Goal: Transaction & Acquisition: Purchase product/service

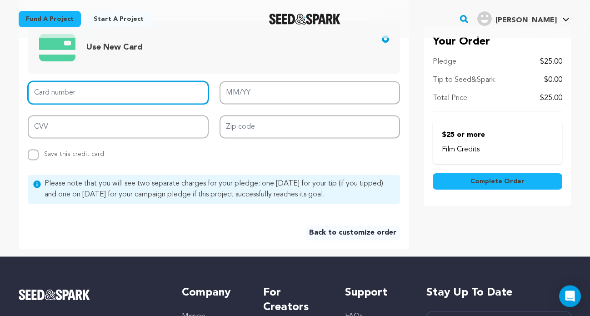
scroll to position [371, 0]
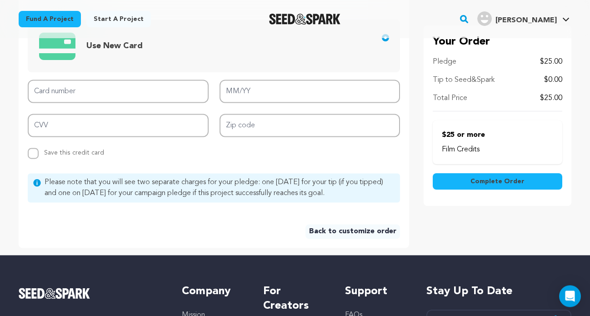
click at [322, 231] on link "Back to customize order" at bounding box center [353, 231] width 95 height 15
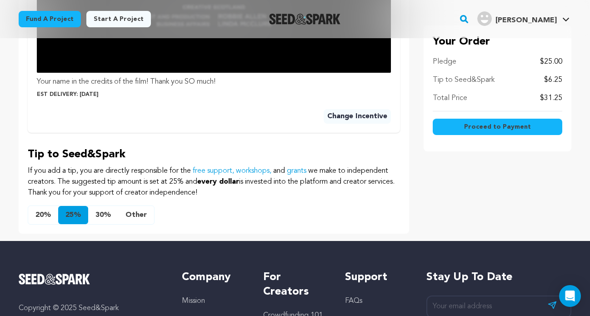
scroll to position [601, 0]
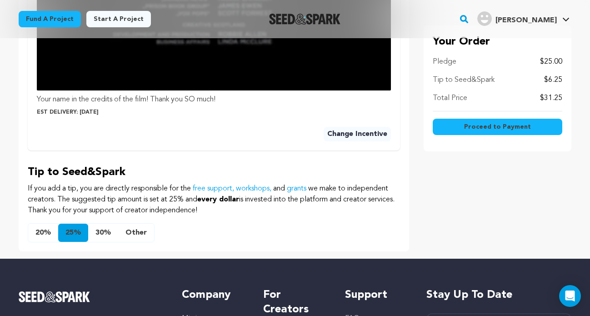
click at [142, 230] on button "Other" at bounding box center [136, 233] width 36 height 18
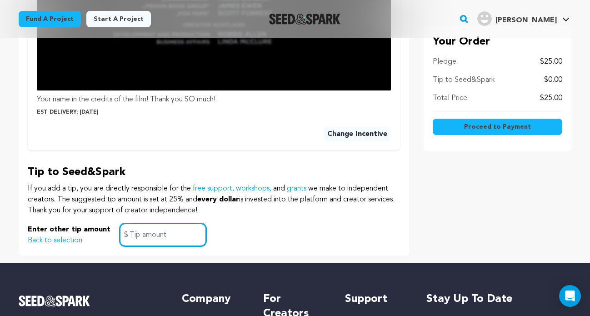
click at [140, 236] on input "text" at bounding box center [163, 234] width 87 height 23
type input "0"
click at [522, 125] on span "Proceed to Payment" at bounding box center [497, 126] width 67 height 9
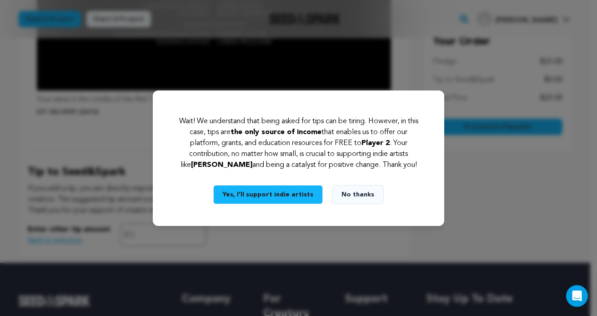
click at [342, 192] on button "No thanks" at bounding box center [358, 194] width 52 height 19
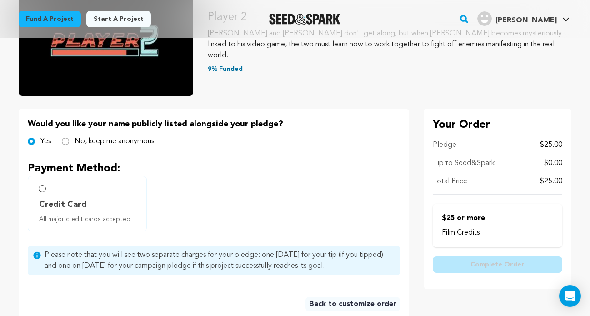
scroll to position [118, 0]
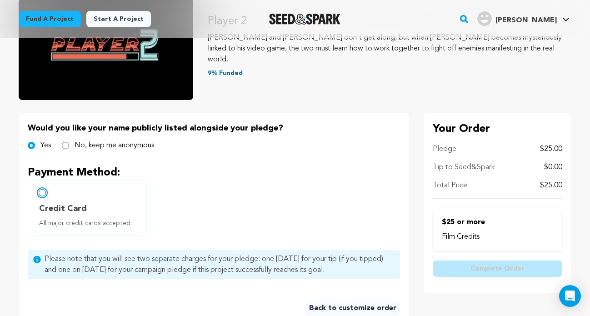
click at [43, 194] on input "Credit Card All major credit cards accepted." at bounding box center [42, 192] width 7 height 7
radio input "false"
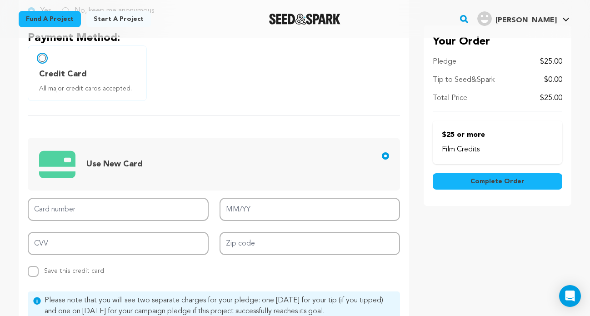
scroll to position [281, 0]
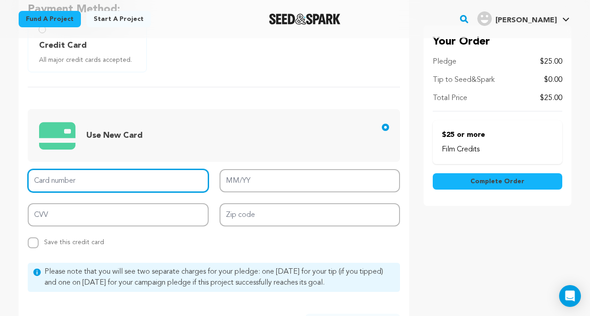
click at [145, 186] on input "Card number" at bounding box center [118, 180] width 181 height 23
type input "4400 6620 3457 9446"
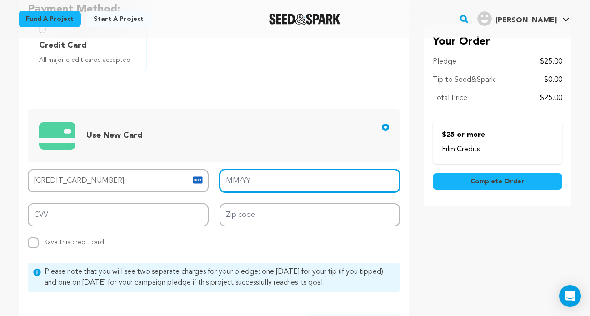
click at [258, 179] on input "MM/YY" at bounding box center [310, 180] width 181 height 23
type input "11/28"
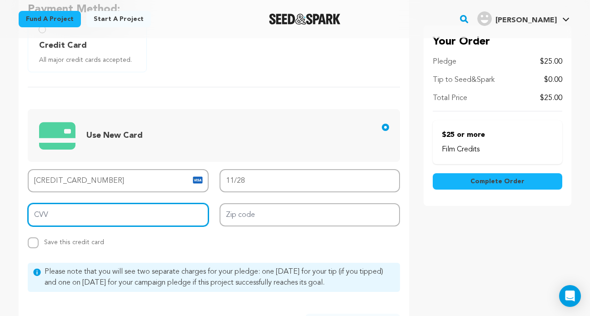
click at [130, 213] on input "CVV" at bounding box center [118, 214] width 181 height 23
type input "097"
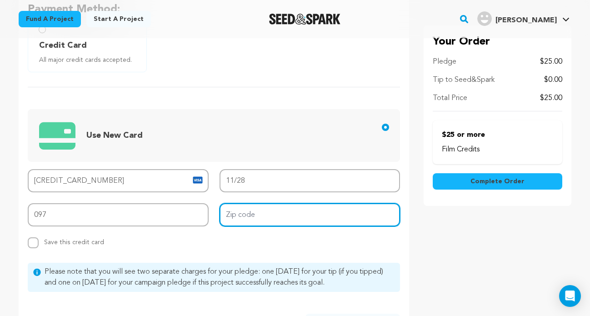
click at [260, 207] on input "Zip code" at bounding box center [310, 214] width 181 height 23
type input "94587"
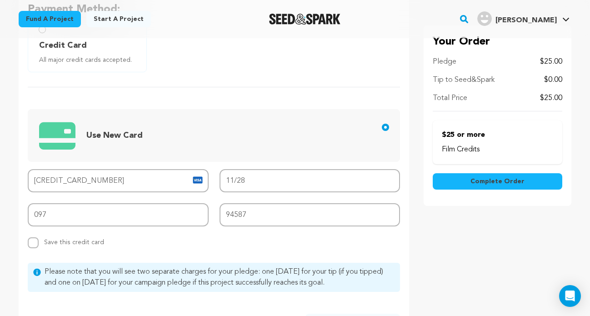
click at [231, 243] on div "Card number 4400 6620 3457 9446 MM/YY 11/28 CVV 097 Zip code 94587 Replace save…" at bounding box center [214, 208] width 372 height 79
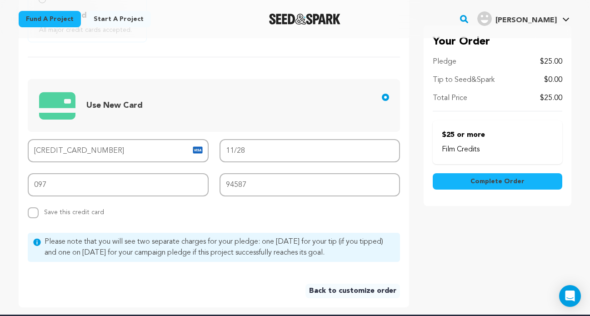
scroll to position [311, 0]
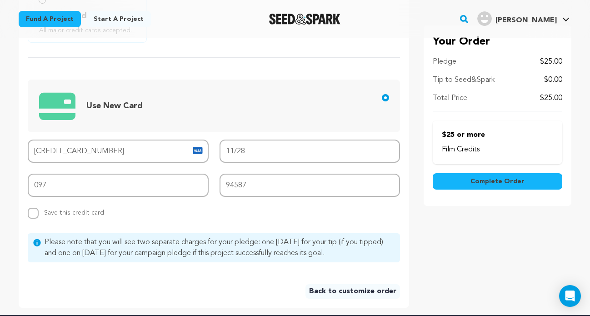
click at [492, 183] on span "Complete Order" at bounding box center [498, 181] width 54 height 9
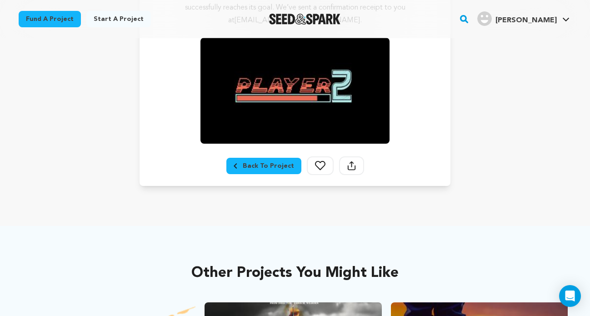
scroll to position [278, 0]
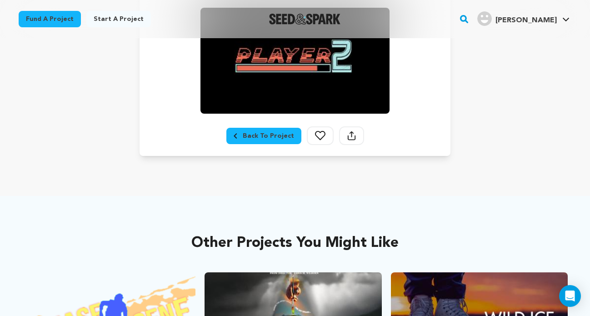
click at [320, 140] on icon at bounding box center [320, 136] width 10 height 10
click at [320, 135] on icon at bounding box center [320, 136] width 10 height 10
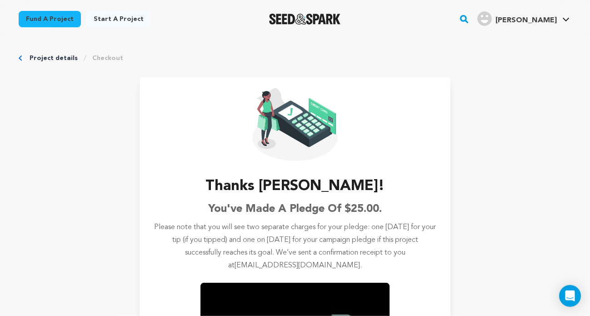
scroll to position [0, 0]
